Goal: Find specific page/section: Find specific page/section

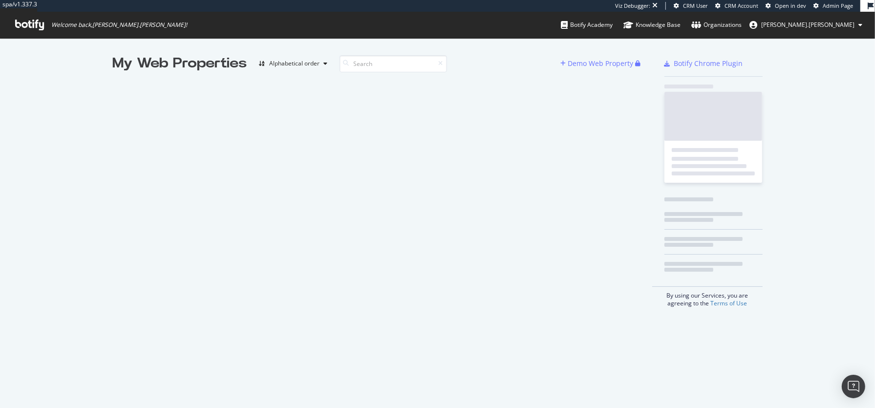
scroll to position [408, 875]
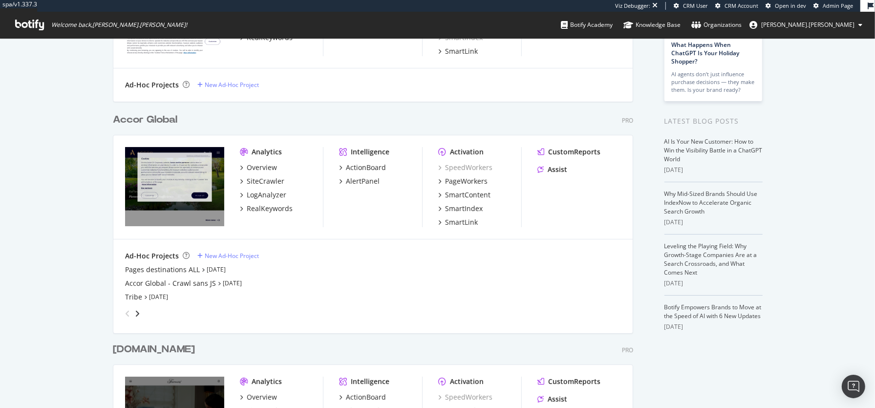
scroll to position [142, 0]
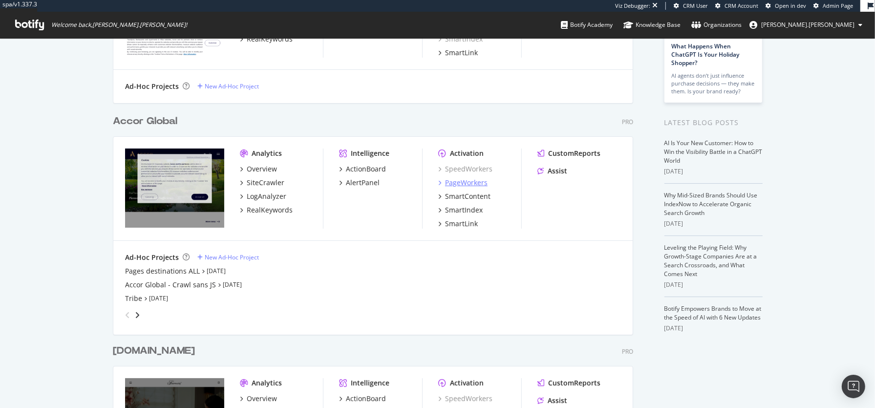
click at [474, 181] on div "PageWorkers" at bounding box center [466, 183] width 43 height 10
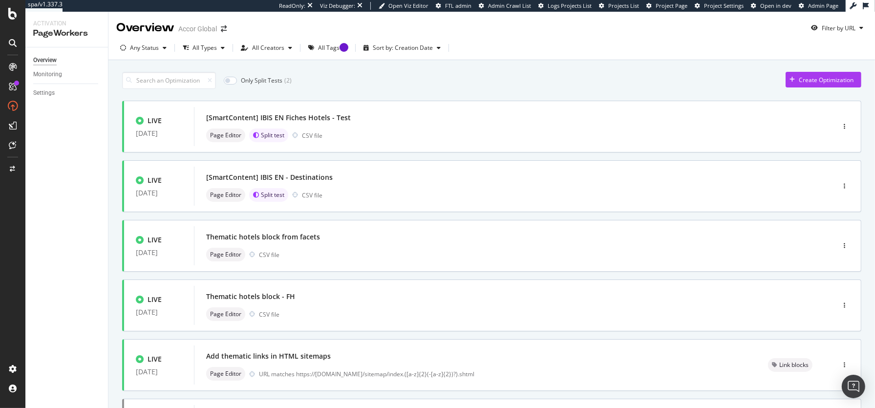
click at [656, 81] on div "Only Split Tests ( 2 ) Create Optimization" at bounding box center [491, 80] width 739 height 17
click at [71, 305] on div "Overview Monitoring Settings" at bounding box center [66, 227] width 83 height 361
